Goal: Task Accomplishment & Management: Manage account settings

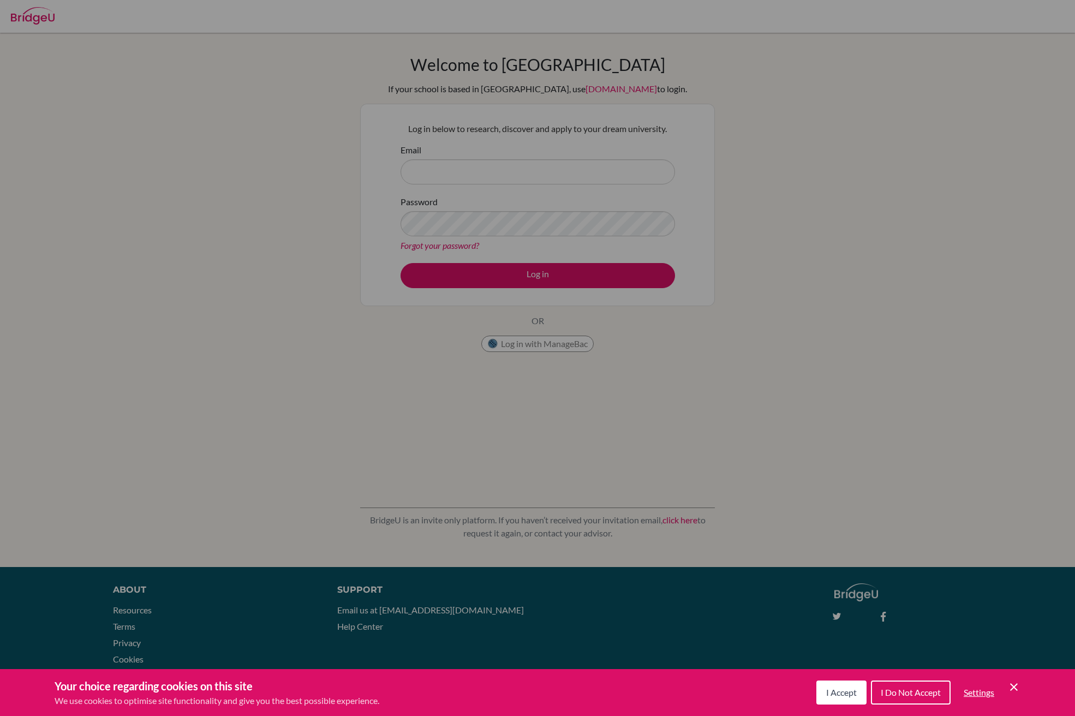
click at [910, 690] on span "I Do Not Accept" at bounding box center [910, 692] width 60 height 10
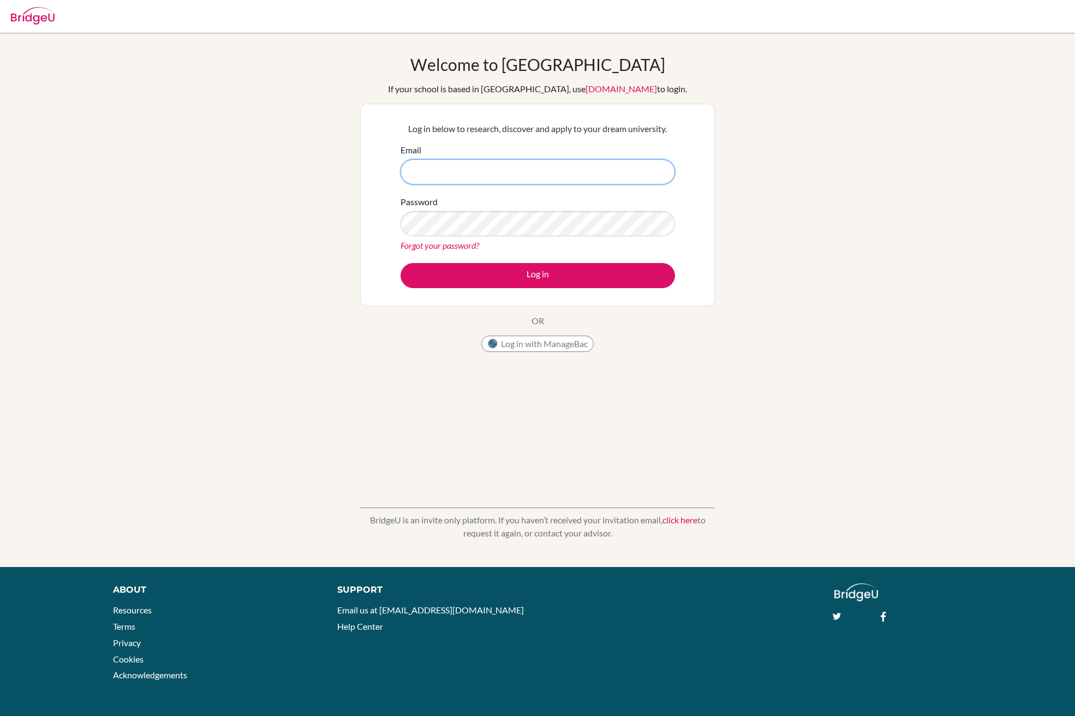
click at [453, 175] on input "Email" at bounding box center [537, 171] width 274 height 25
type input "[EMAIL_ADDRESS][DOMAIN_NAME]"
click at [537, 275] on button "Log in" at bounding box center [537, 275] width 274 height 25
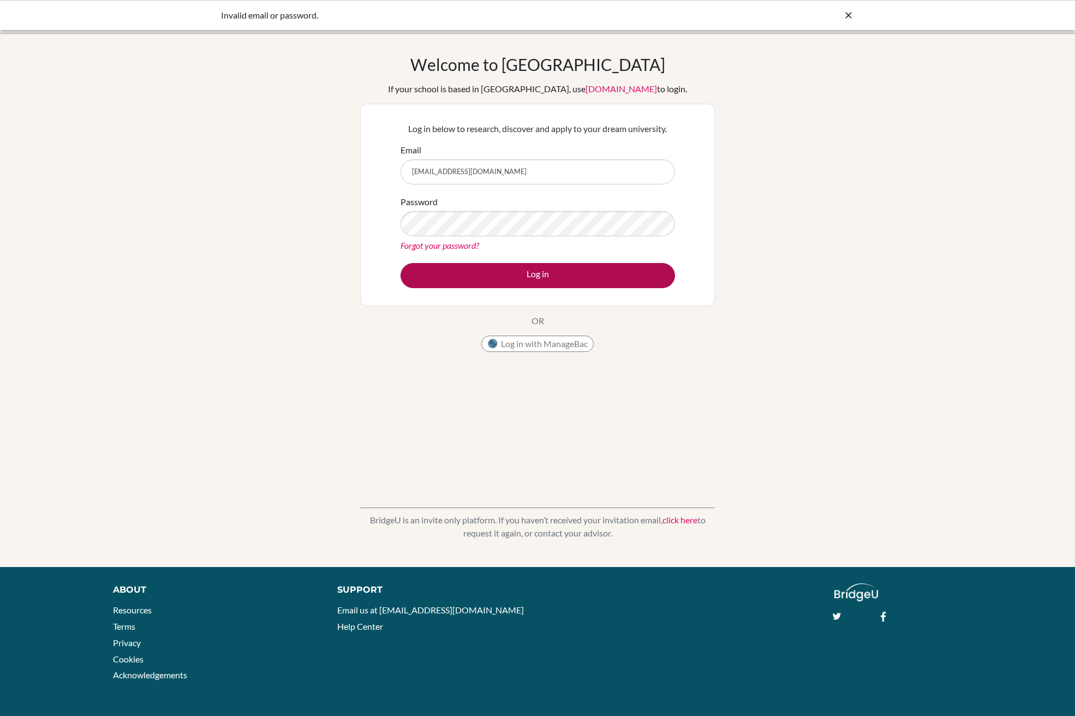
click at [615, 269] on button "Log in" at bounding box center [537, 275] width 274 height 25
click at [556, 278] on button "Log in" at bounding box center [537, 275] width 274 height 25
